Goal: Use online tool/utility: Utilize a website feature to perform a specific function

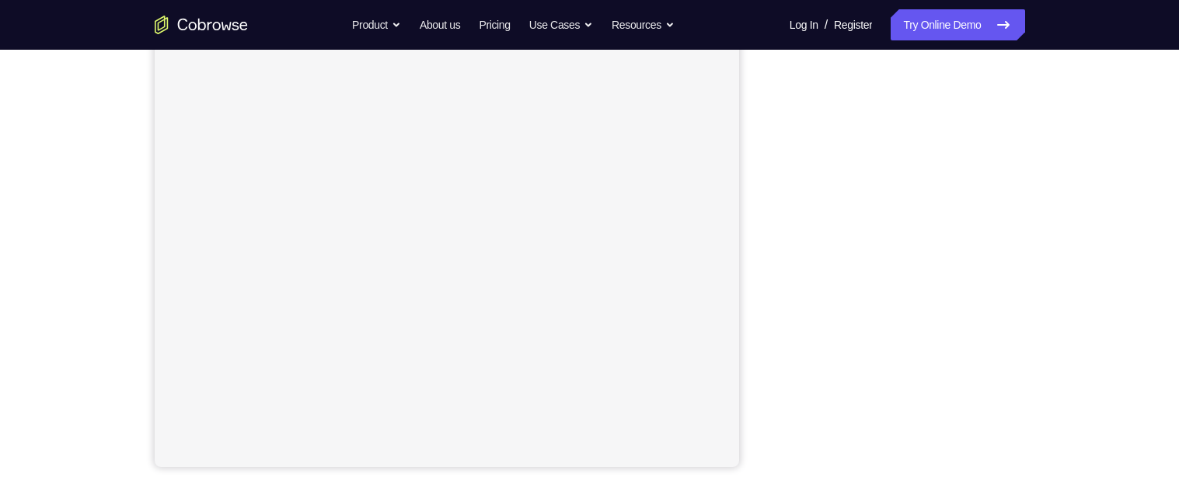
scroll to position [287, 0]
click at [768, 208] on div "Your Support Agent Your Customer Web iOS Android" at bounding box center [590, 213] width 871 height 575
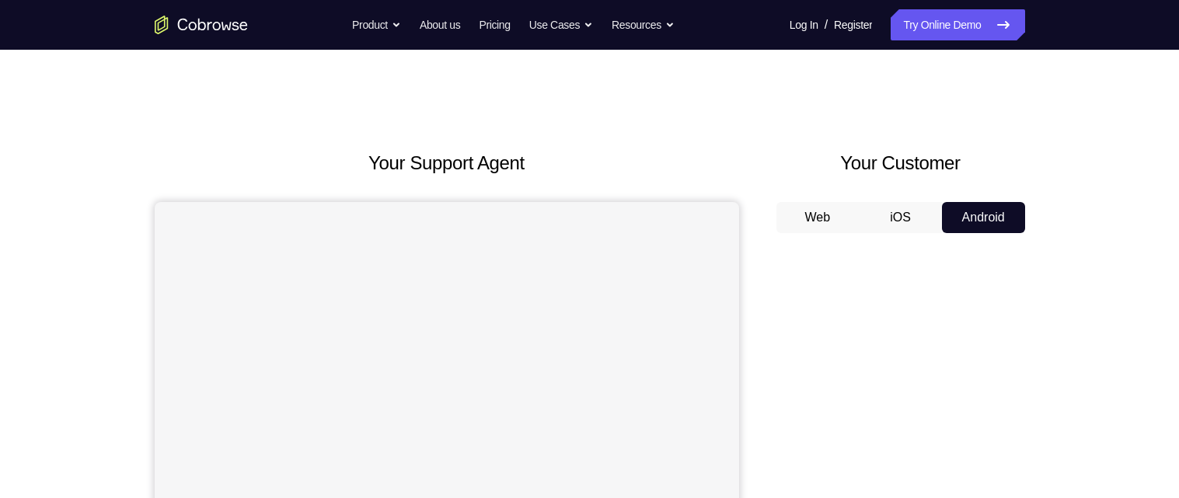
click at [818, 220] on button "Web" at bounding box center [818, 217] width 83 height 31
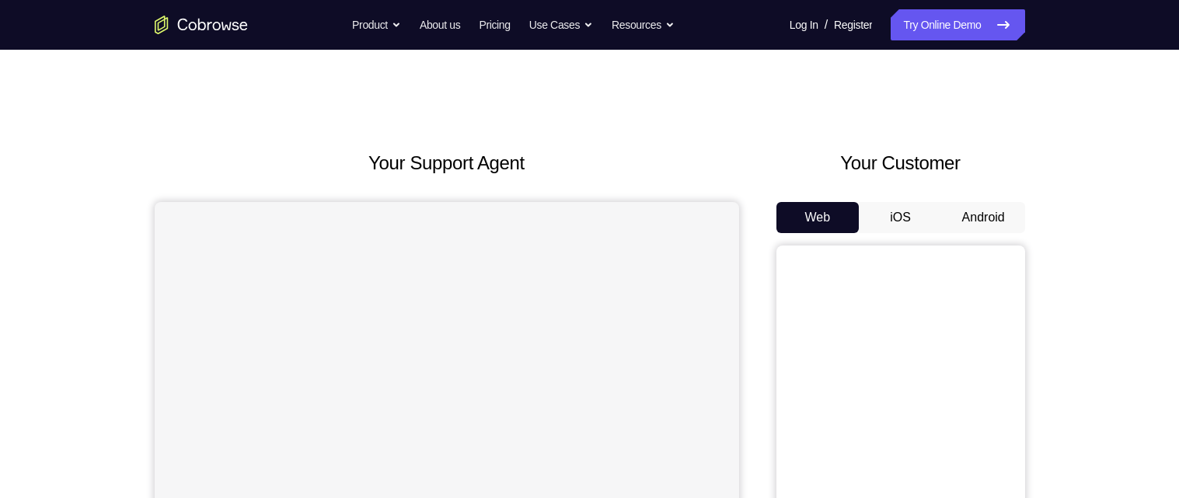
click at [1000, 221] on button "Android" at bounding box center [983, 217] width 83 height 31
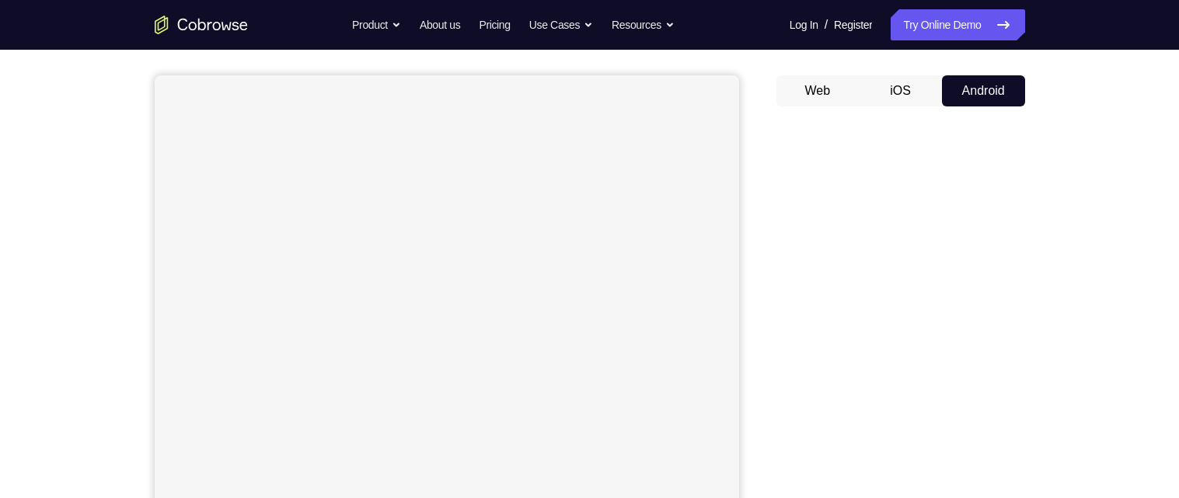
scroll to position [131, 0]
click at [919, 82] on button "iOS" at bounding box center [900, 87] width 83 height 31
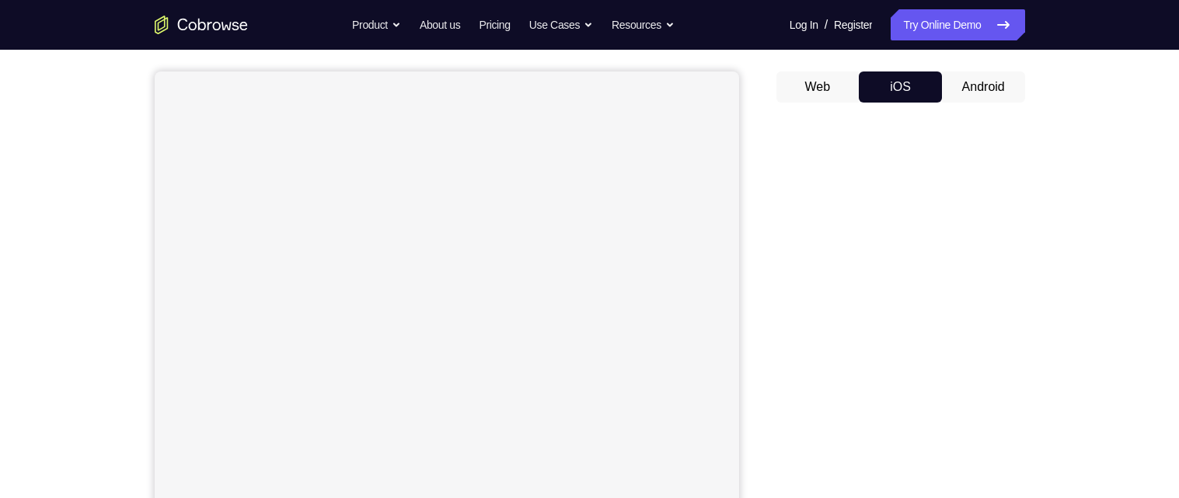
click at [1006, 86] on button "Android" at bounding box center [983, 87] width 83 height 31
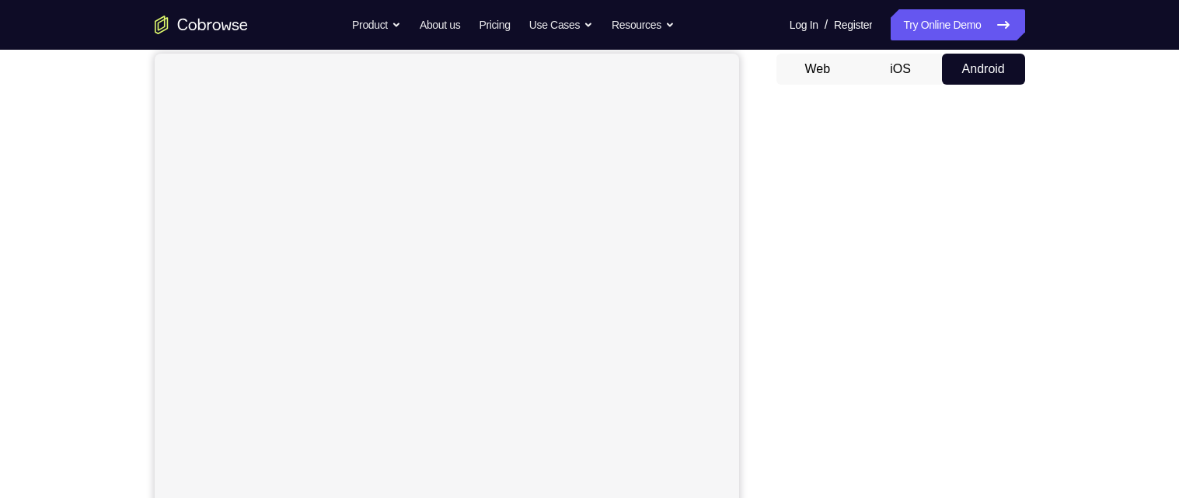
scroll to position [154, 0]
click at [892, 69] on button "iOS" at bounding box center [900, 63] width 83 height 31
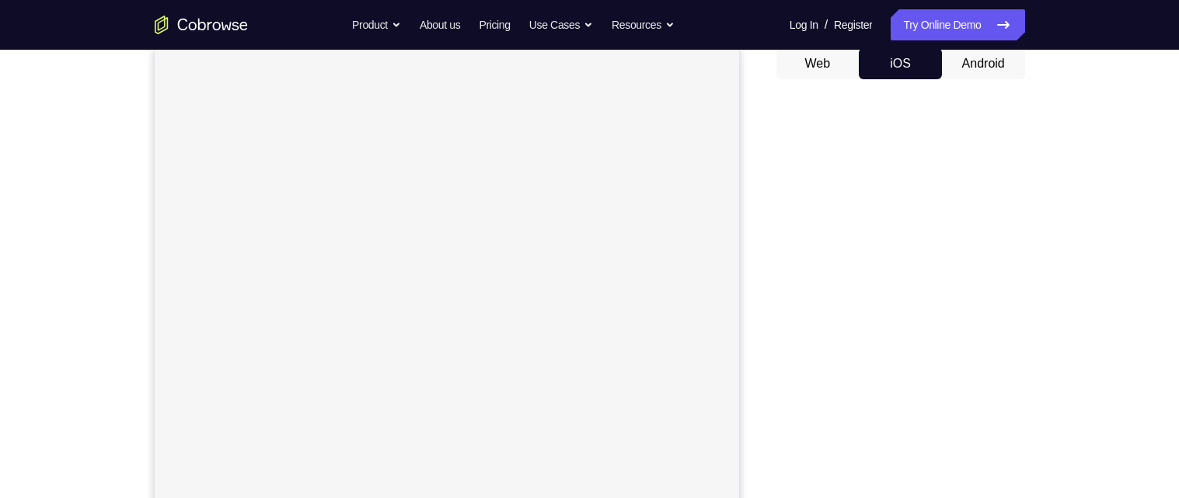
click at [979, 62] on button "Android" at bounding box center [983, 63] width 83 height 31
click at [907, 63] on button "iOS" at bounding box center [900, 63] width 83 height 31
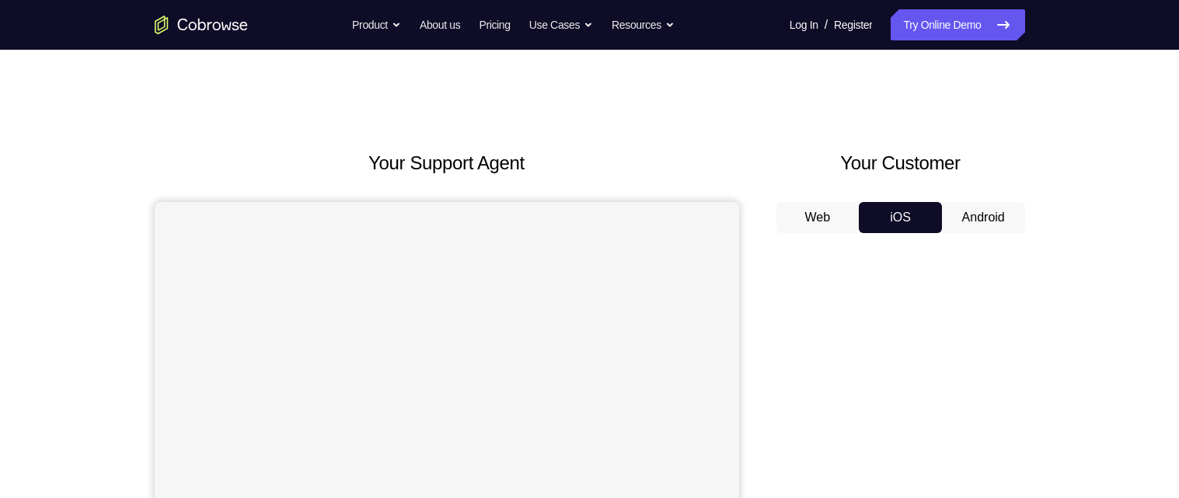
click at [982, 222] on button "Android" at bounding box center [983, 217] width 83 height 31
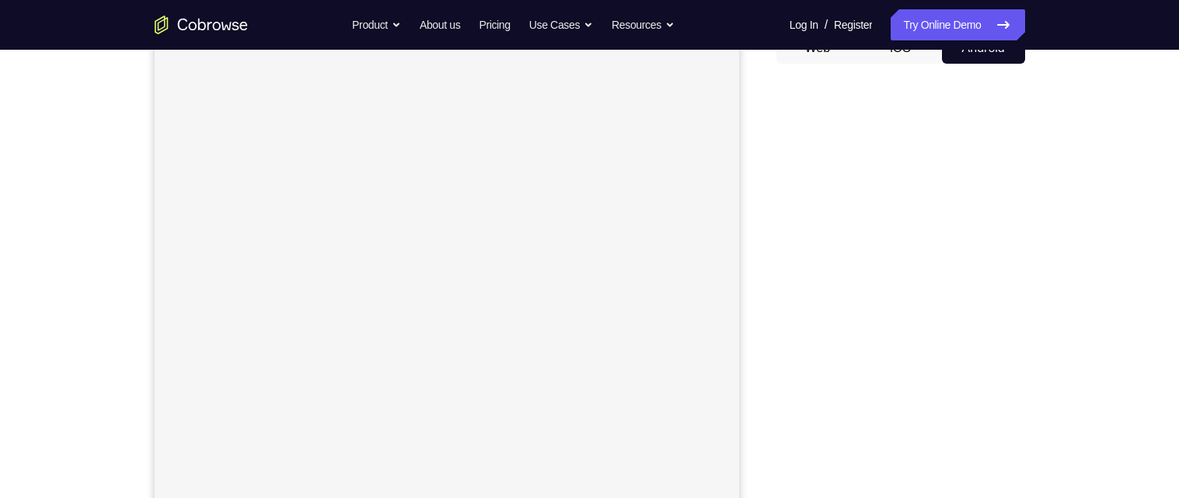
scroll to position [181, 0]
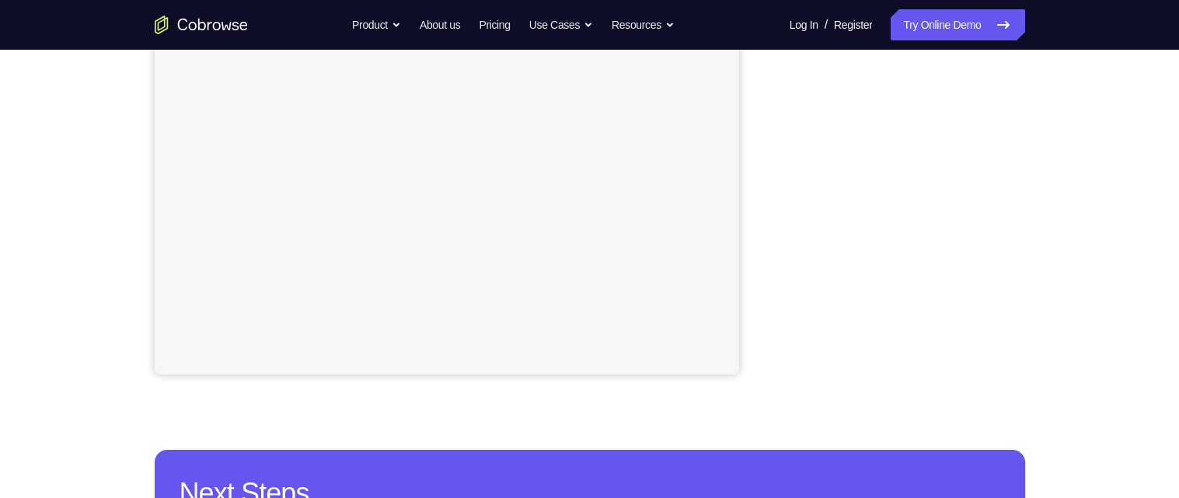
scroll to position [355, 0]
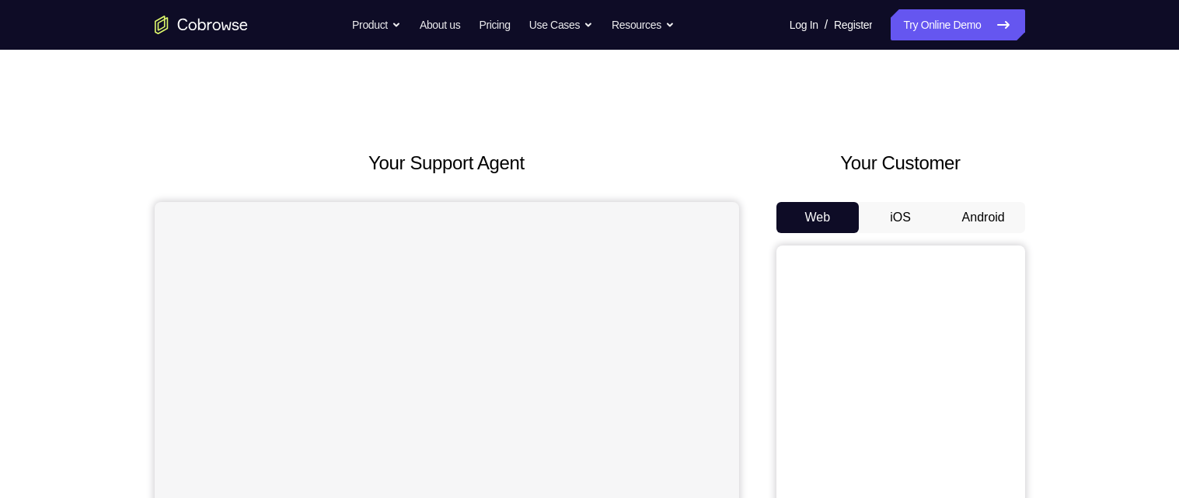
click at [981, 215] on button "Android" at bounding box center [983, 217] width 83 height 31
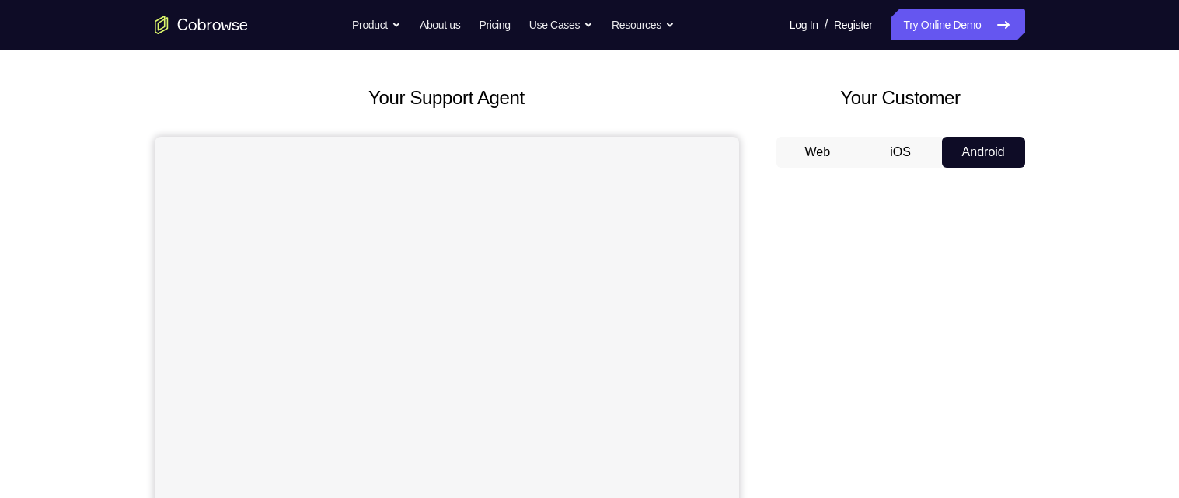
scroll to position [64, 0]
click at [809, 146] on button "Web" at bounding box center [818, 153] width 83 height 31
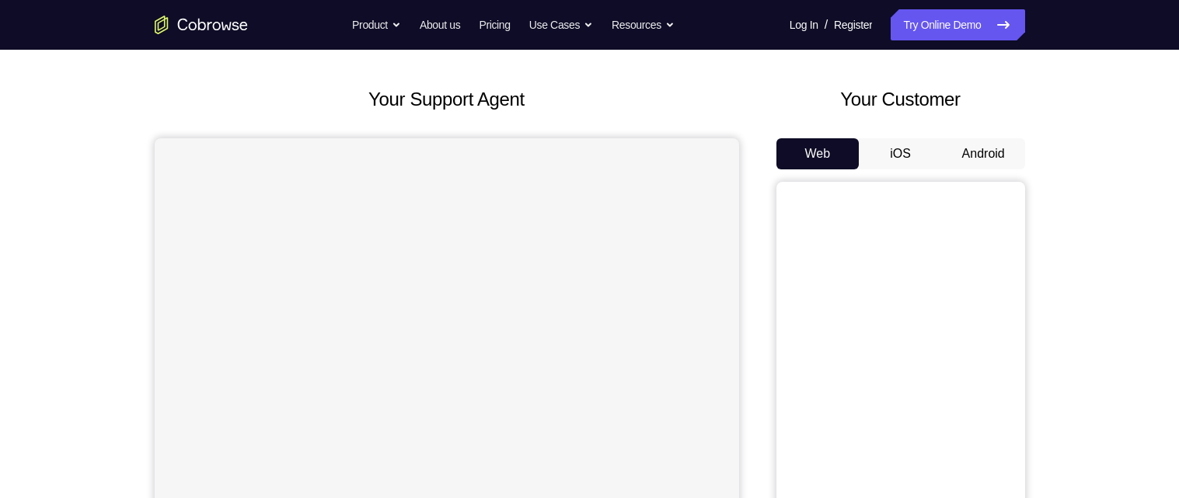
click at [992, 148] on button "Android" at bounding box center [983, 153] width 83 height 31
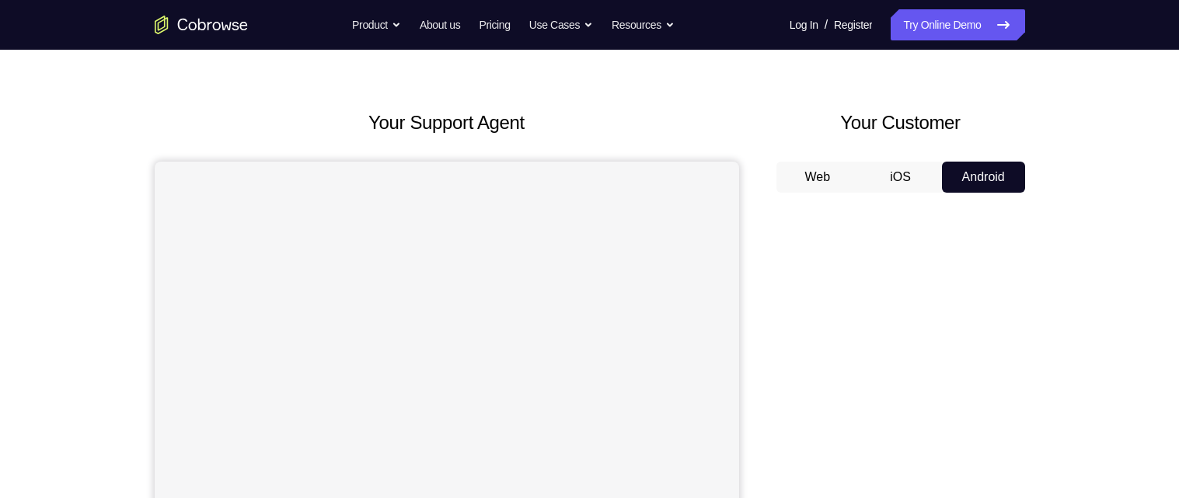
scroll to position [0, 0]
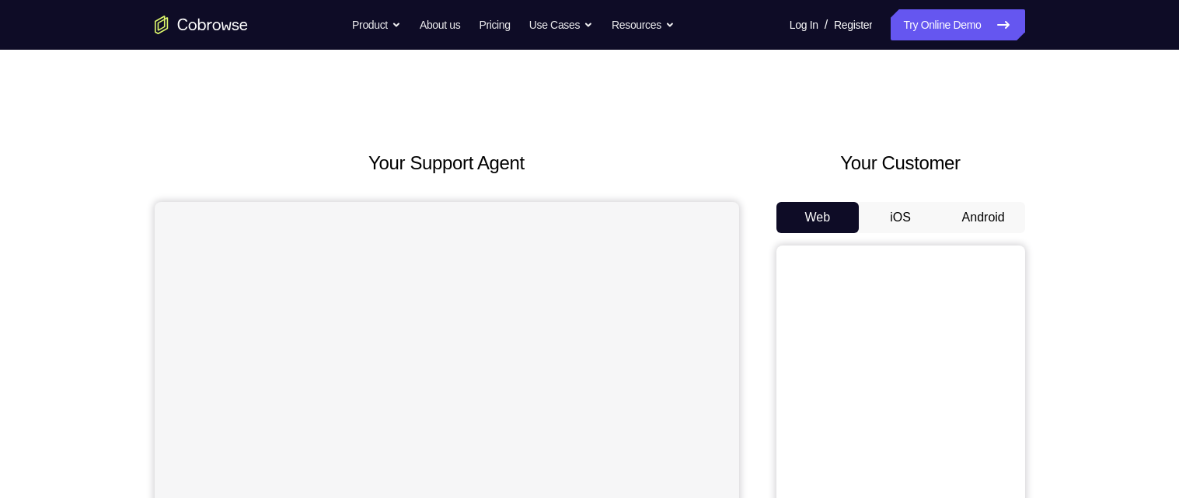
click at [984, 212] on button "Android" at bounding box center [983, 217] width 83 height 31
